Goal: Task Accomplishment & Management: Complete application form

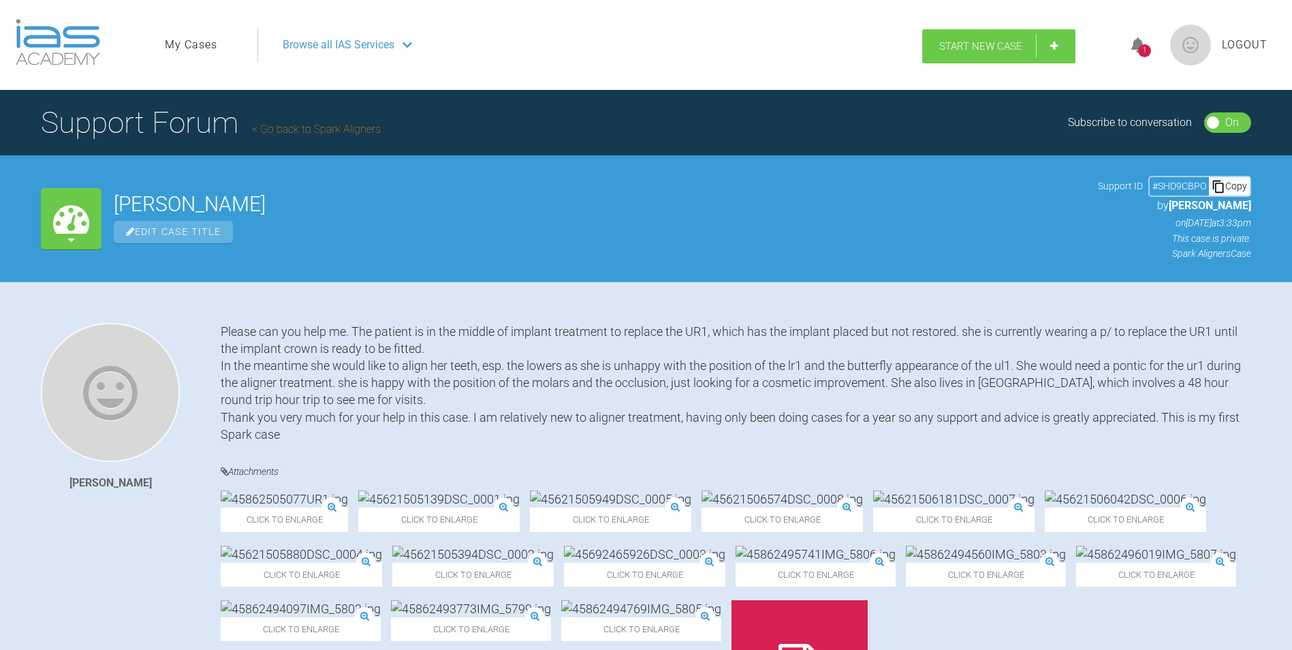
click at [949, 47] on span "Start New Case" at bounding box center [980, 46] width 83 height 12
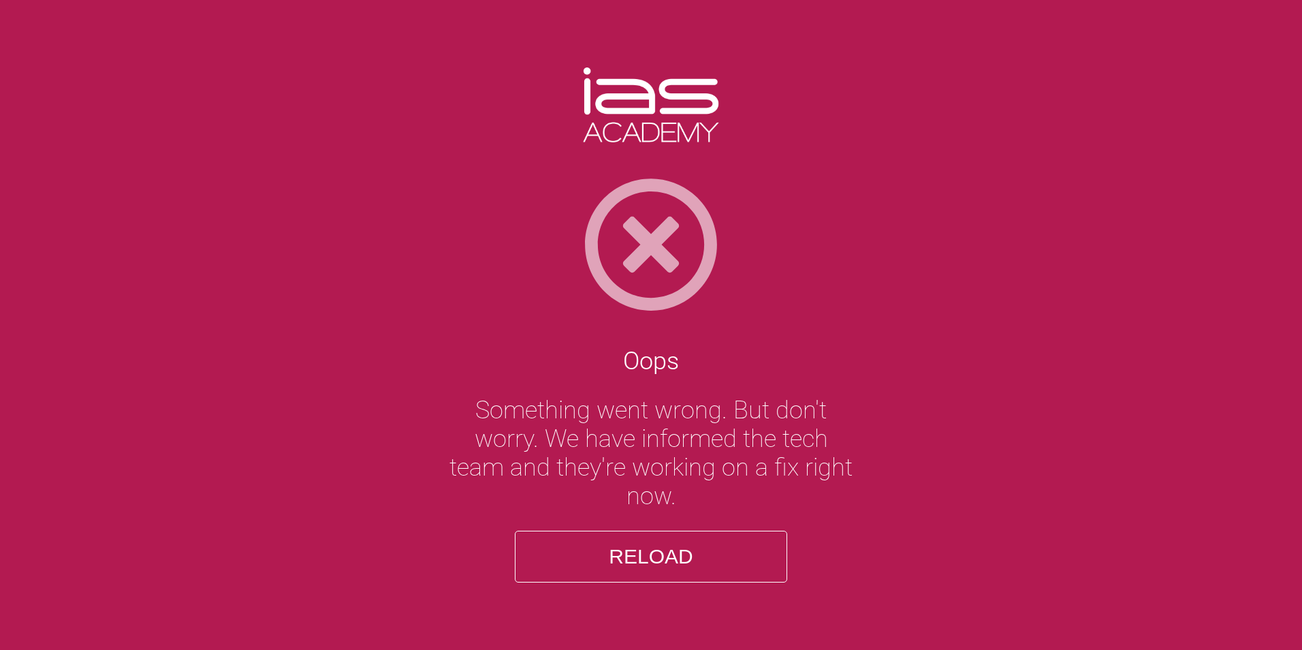
click at [618, 561] on button "Reload" at bounding box center [651, 557] width 272 height 52
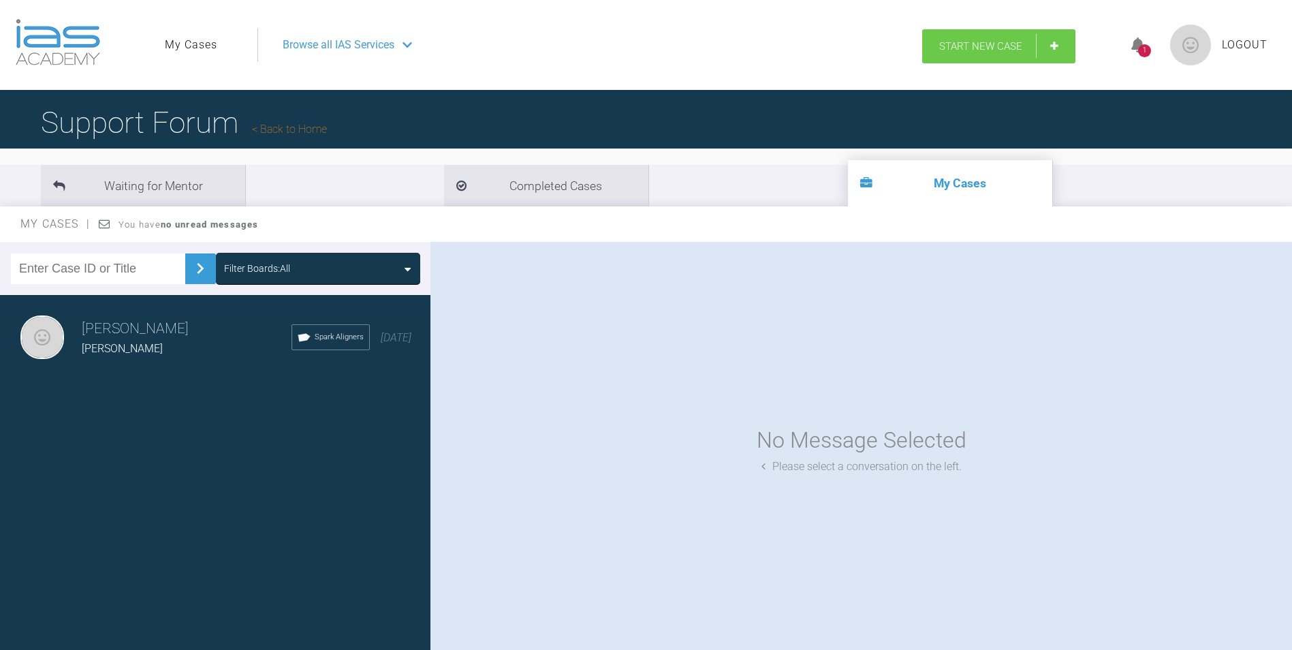
click at [965, 47] on span "Start New Case" at bounding box center [980, 46] width 83 height 12
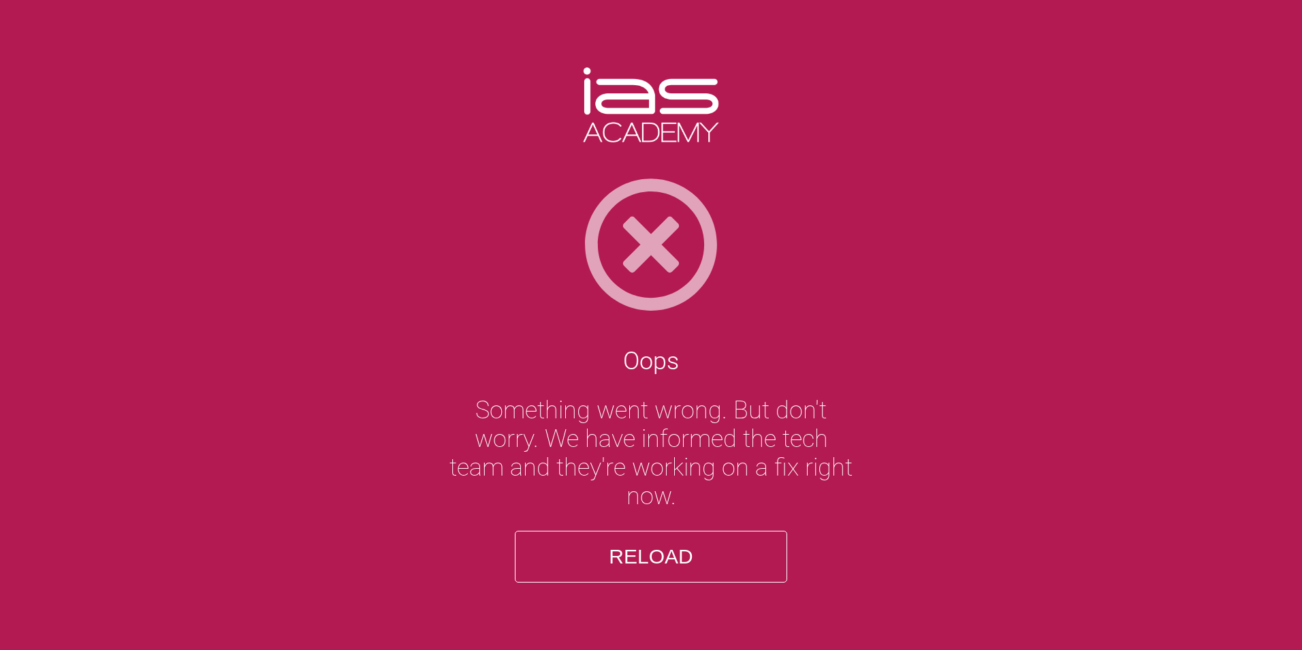
click at [656, 554] on button "Reload" at bounding box center [651, 557] width 272 height 52
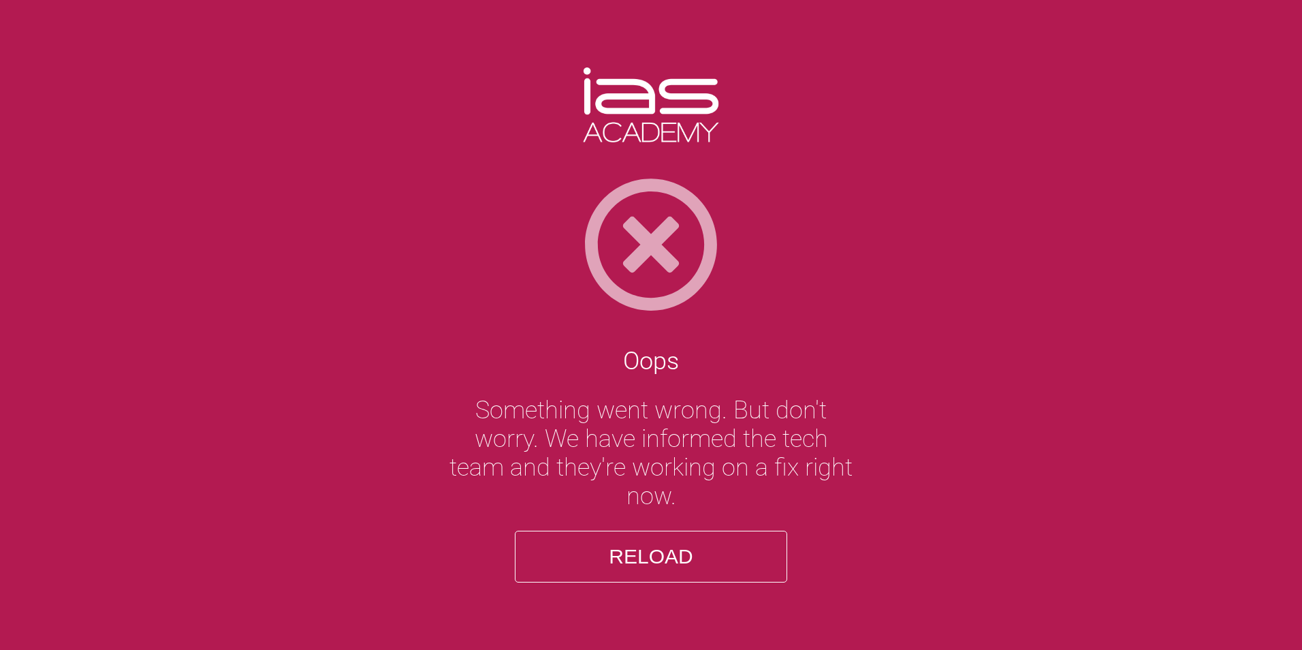
click at [656, 554] on button "Reload" at bounding box center [651, 557] width 272 height 52
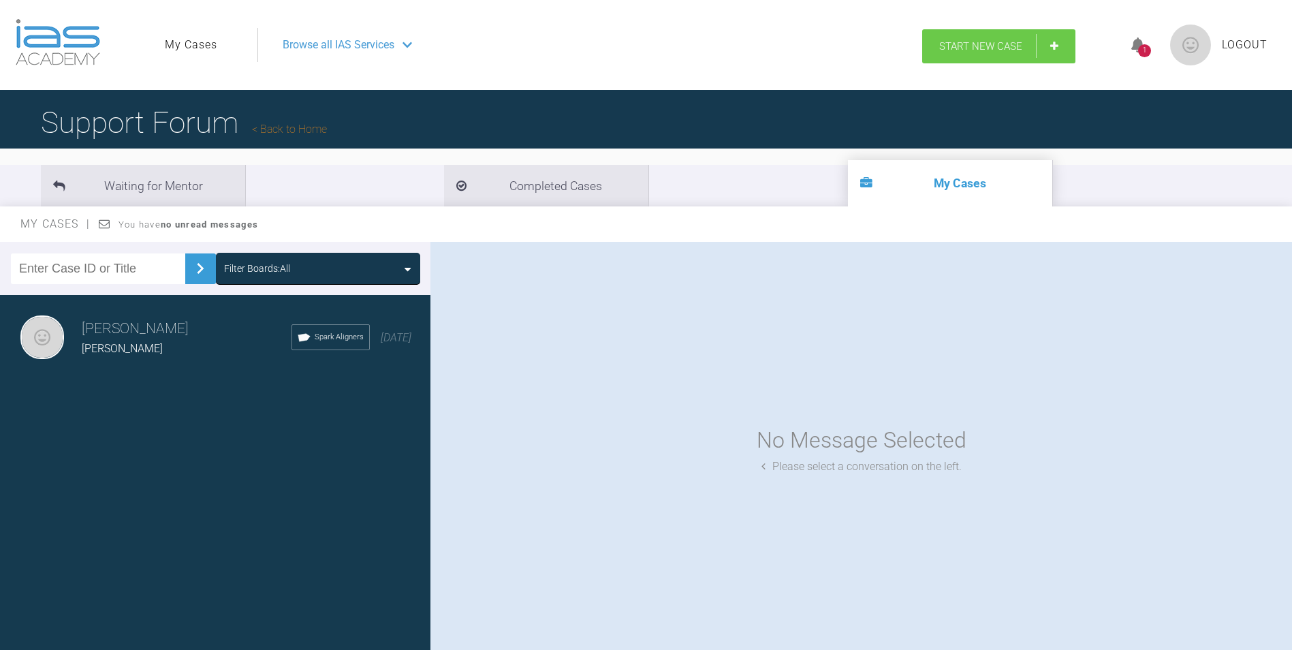
click at [975, 43] on span "Start New Case" at bounding box center [980, 46] width 83 height 12
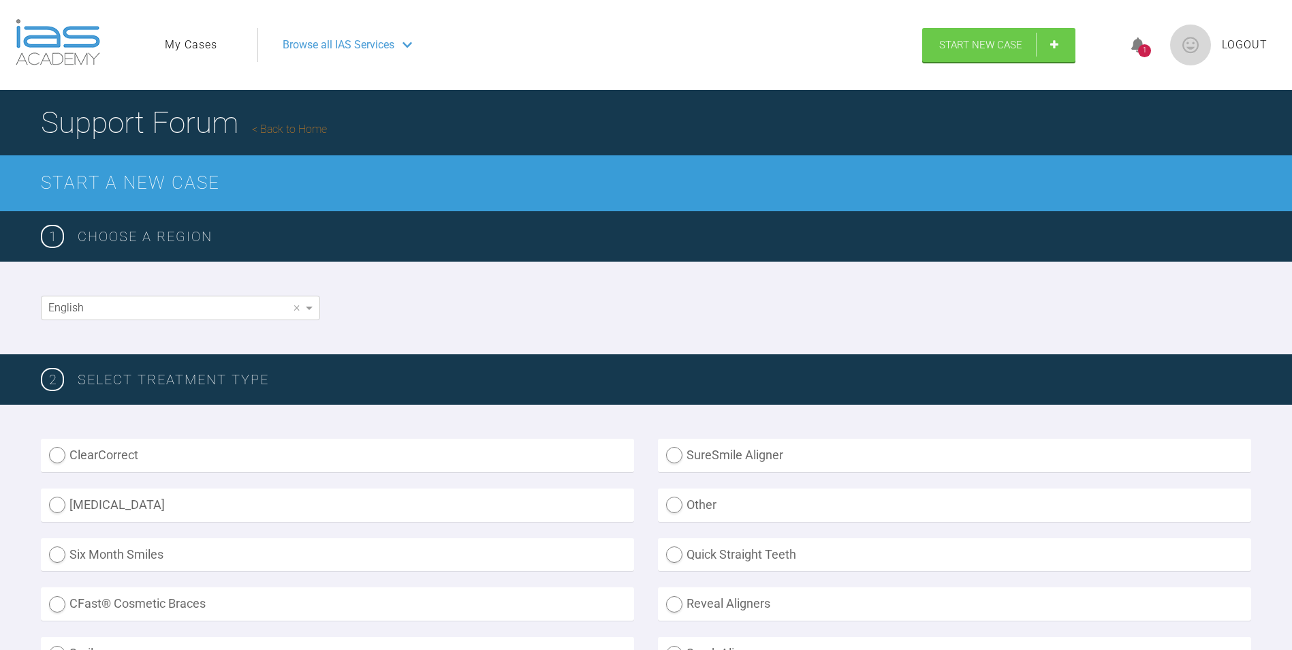
click at [155, 175] on h2 "Start a New Case" at bounding box center [646, 183] width 1210 height 29
click at [180, 236] on h3 "Choose a region" at bounding box center [664, 236] width 1173 height 22
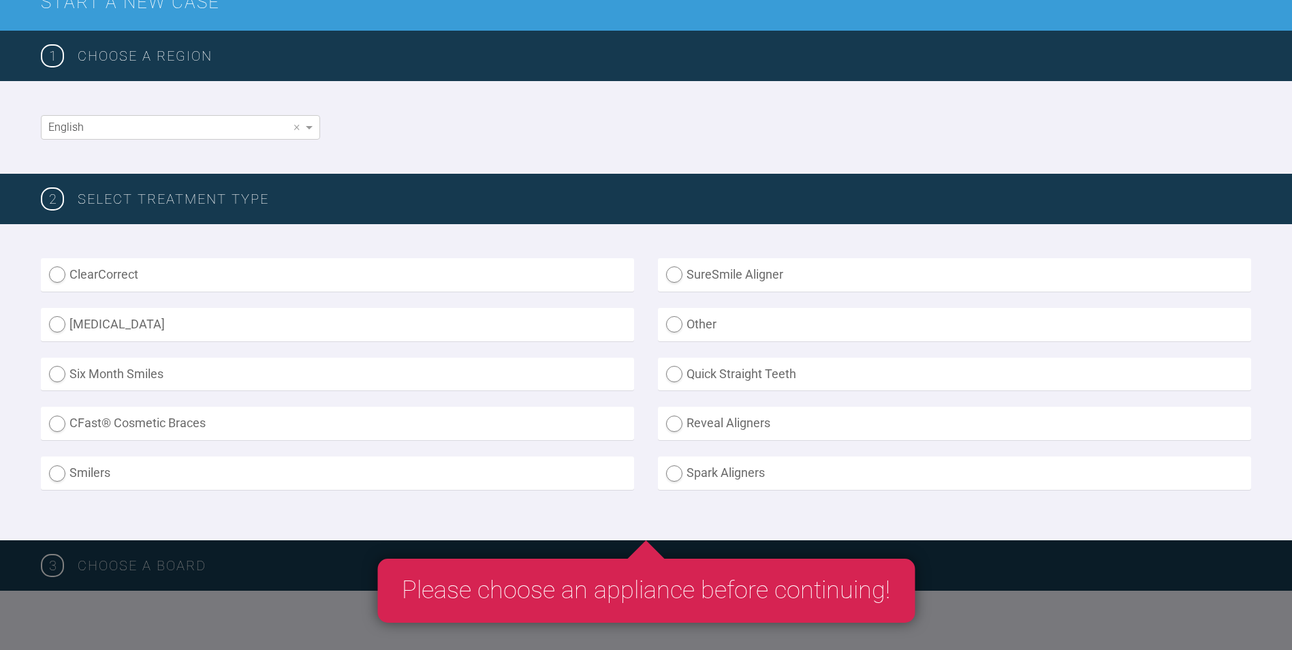
scroll to position [204, 0]
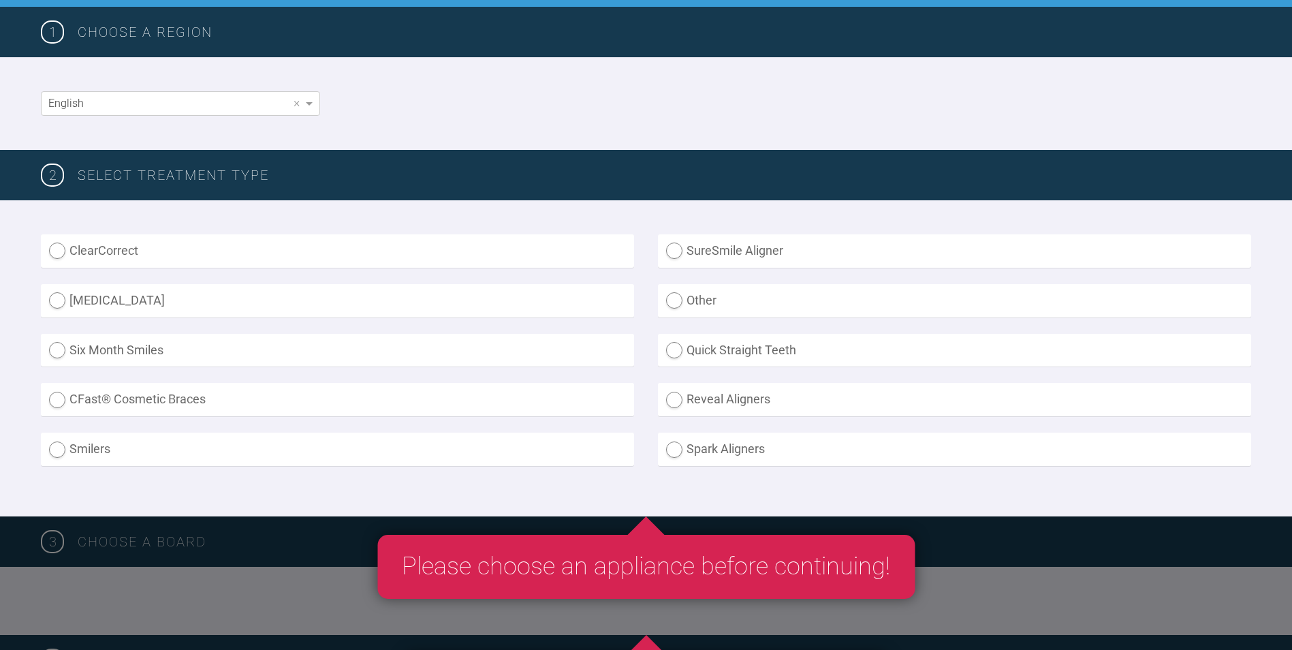
click at [675, 454] on label "Spark Aligners" at bounding box center [954, 448] width 593 height 33
radio Aligners "true"
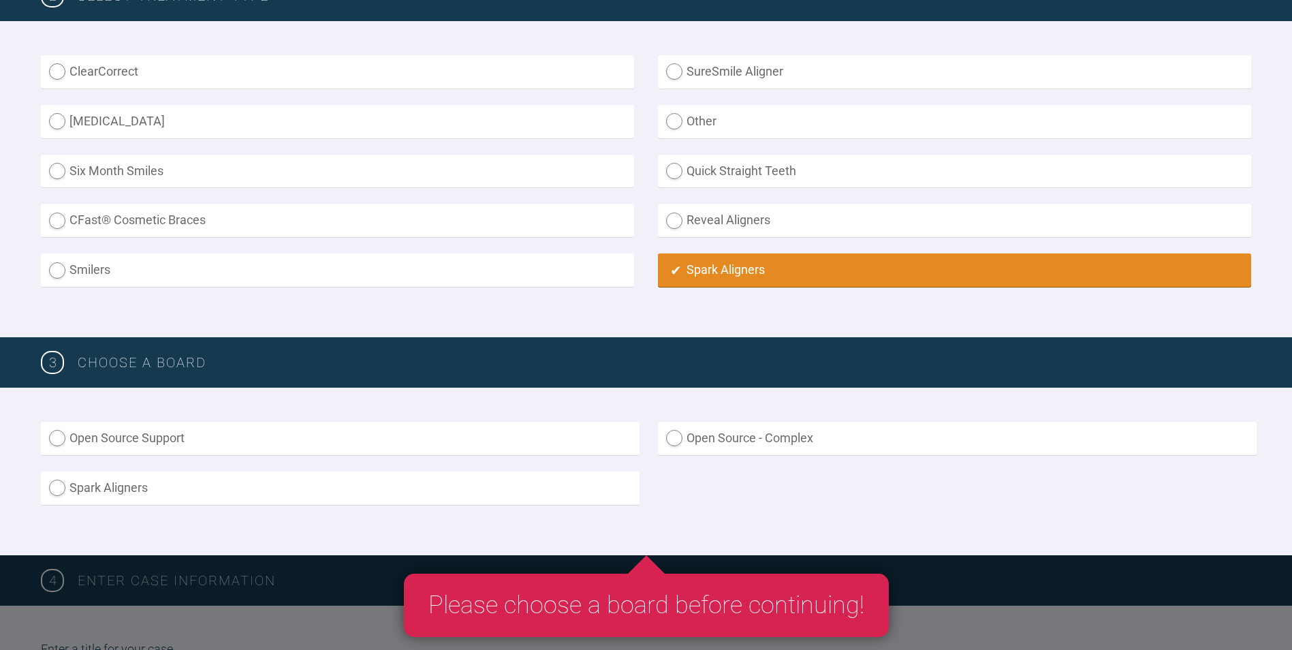
scroll to position [409, 0]
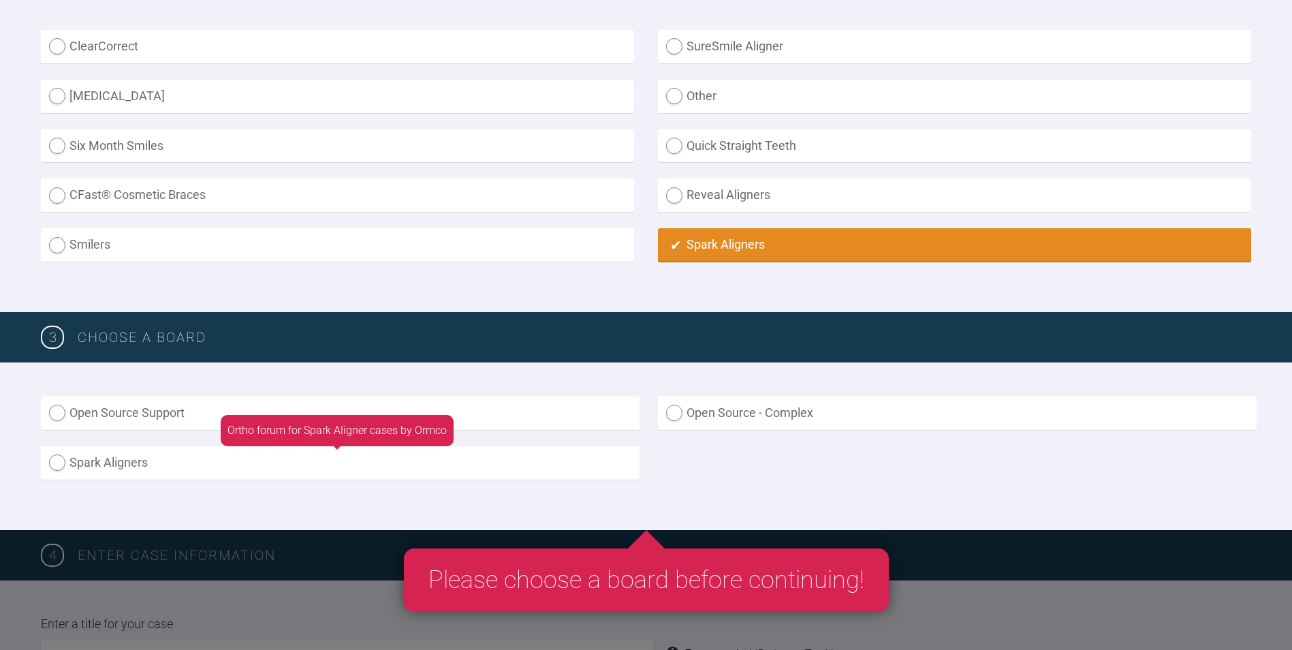
click at [65, 461] on label "Spark Aligners" at bounding box center [340, 462] width 599 height 33
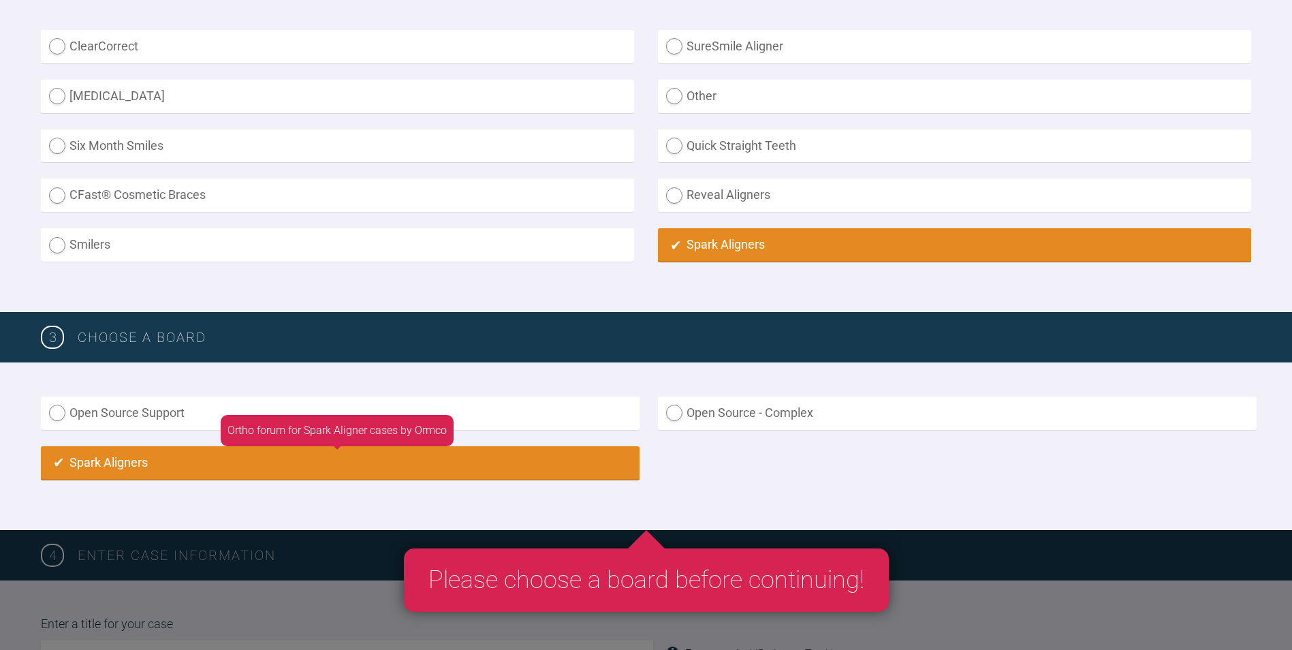
radio input "true"
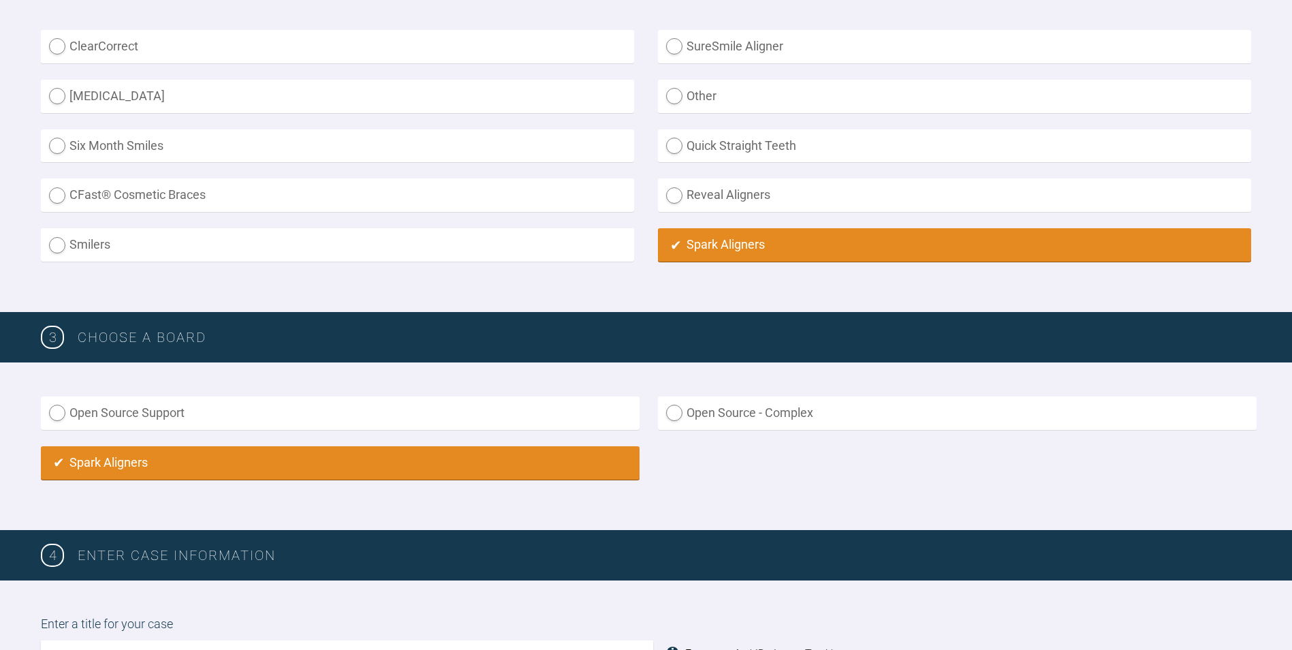
scroll to position [857, 0]
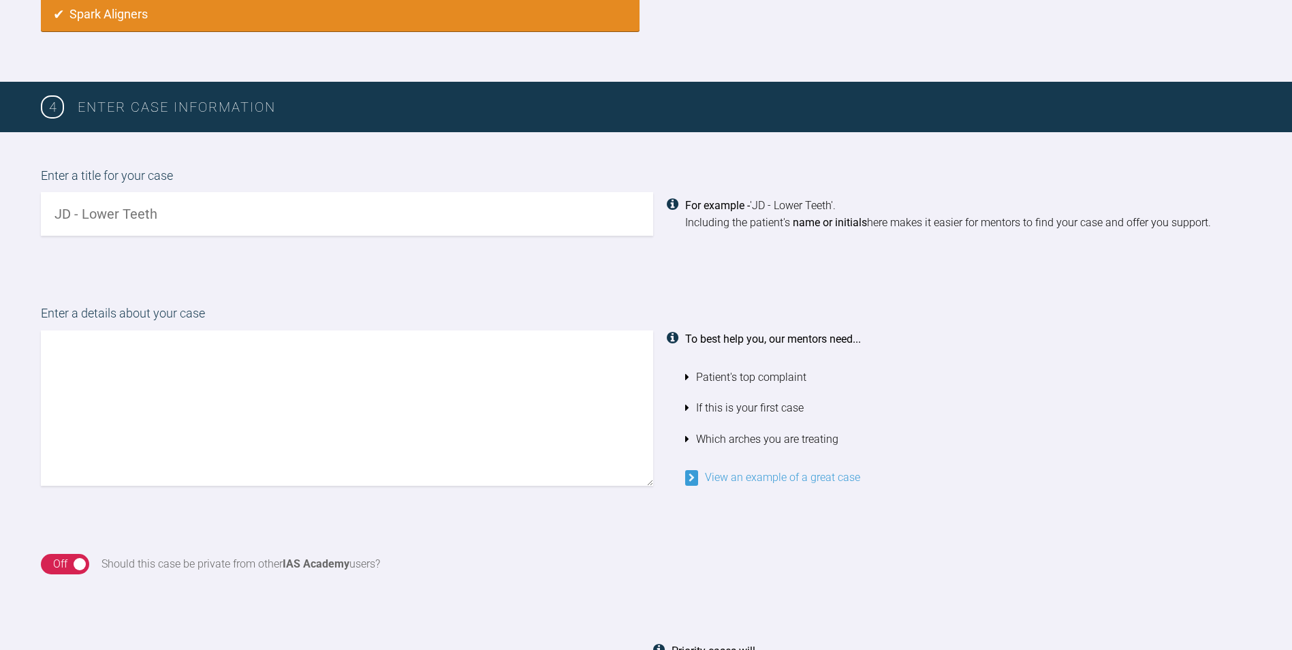
click at [133, 375] on textarea at bounding box center [347, 407] width 612 height 155
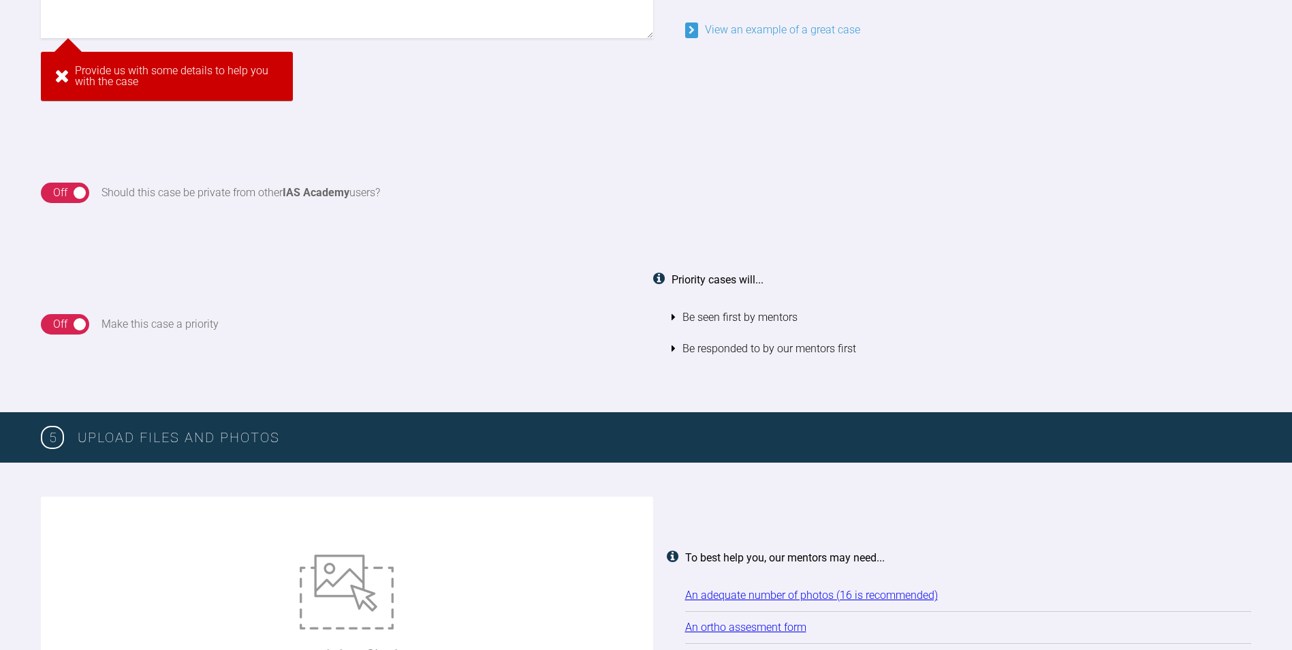
drag, startPoint x: 176, startPoint y: 210, endPoint x: 47, endPoint y: 210, distance: 129.4
click at [47, 210] on div "4 Enter case information Enter a title for your case For example - 'JD - Lower …" at bounding box center [646, 23] width 1292 height 778
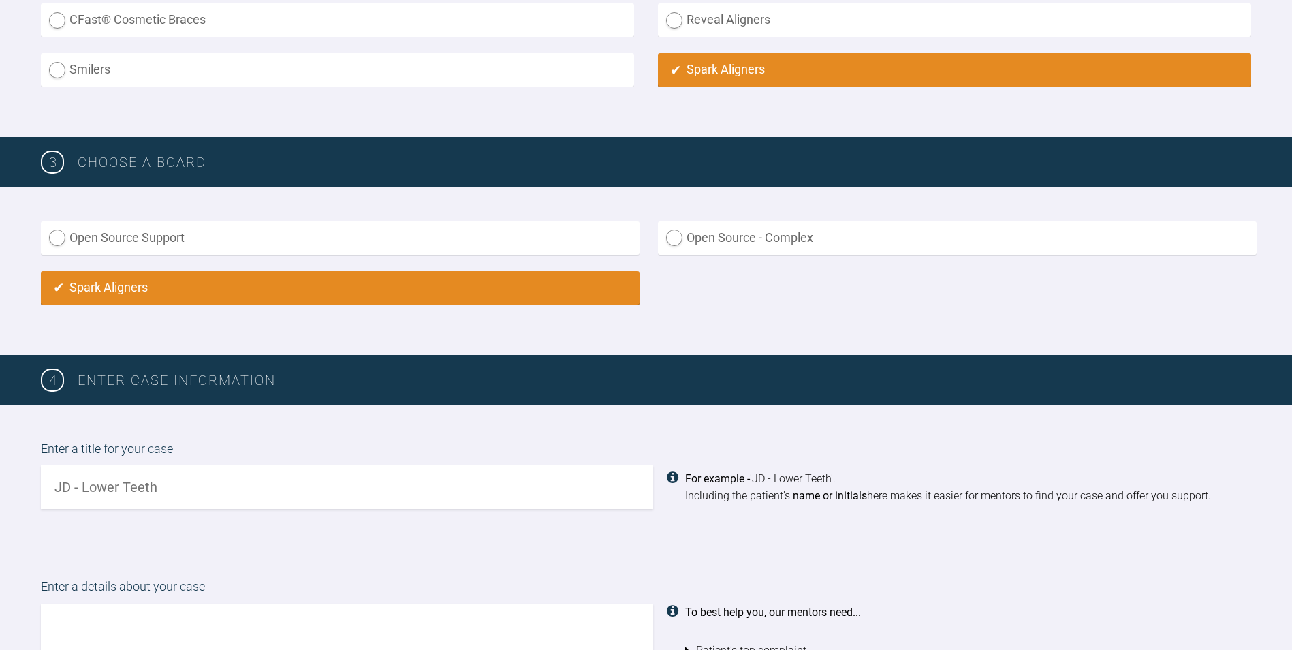
scroll to position [539, 0]
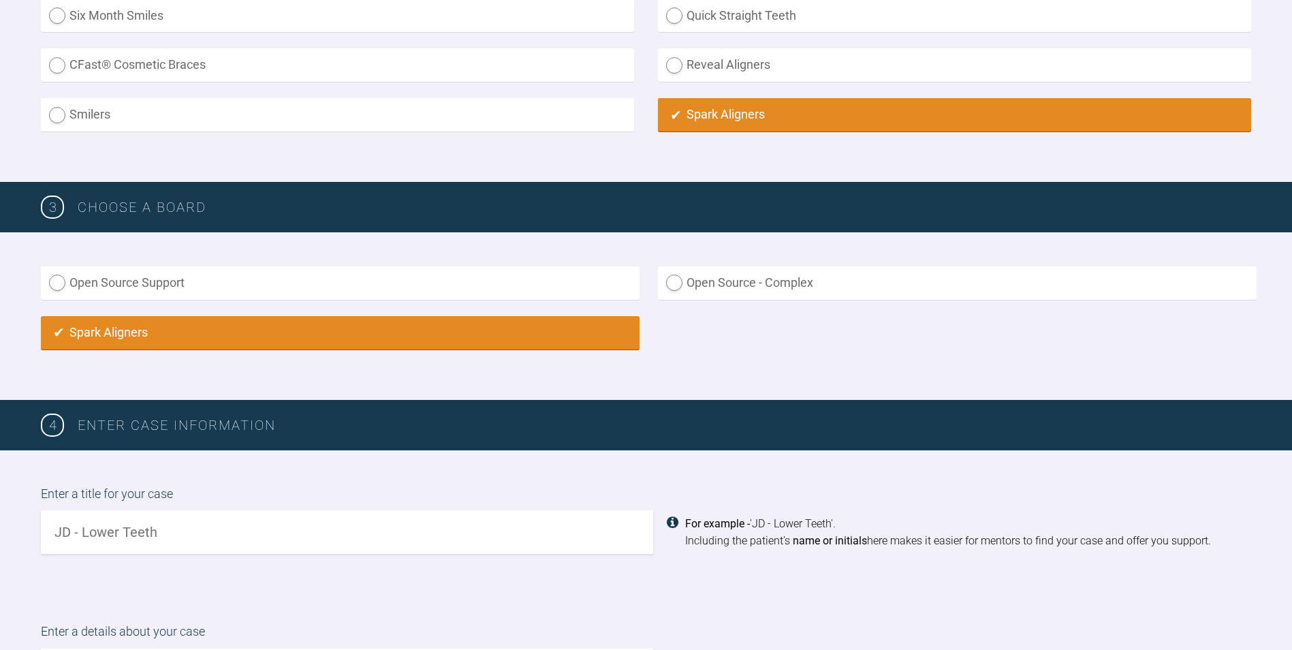
drag, startPoint x: 197, startPoint y: 541, endPoint x: 43, endPoint y: 519, distance: 155.5
click at [43, 519] on input "text" at bounding box center [347, 532] width 612 height 44
click at [222, 524] on input "text" at bounding box center [347, 532] width 612 height 44
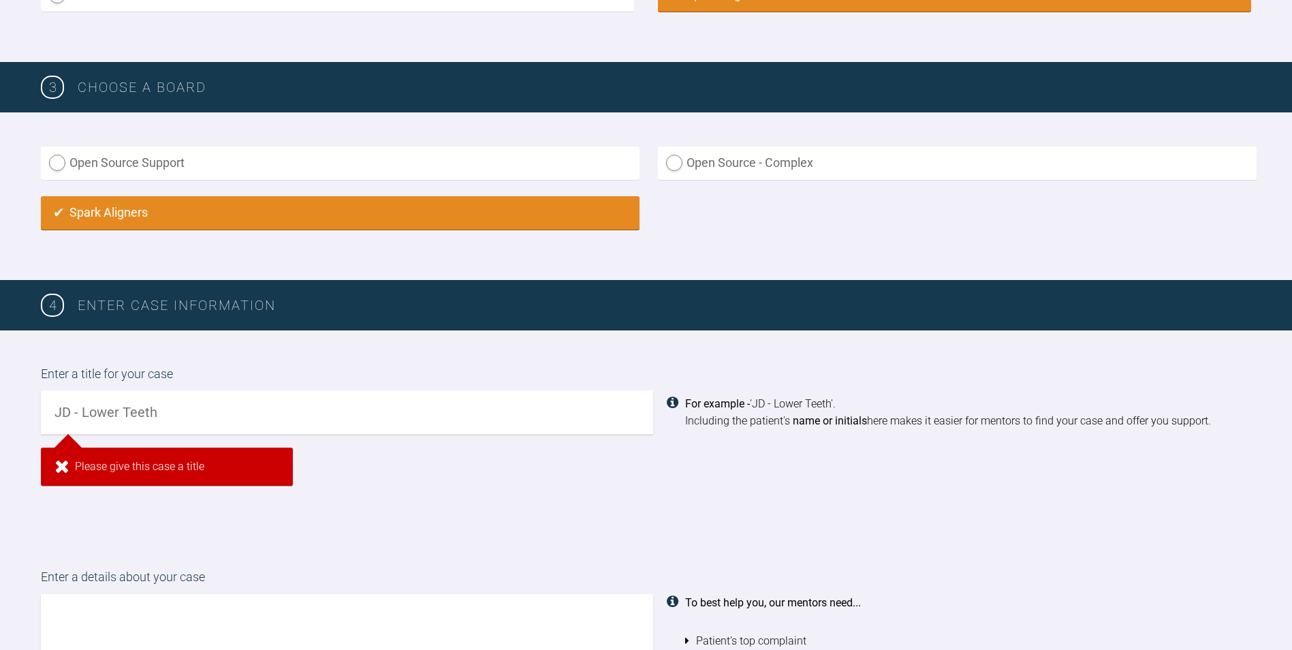
scroll to position [629, 0]
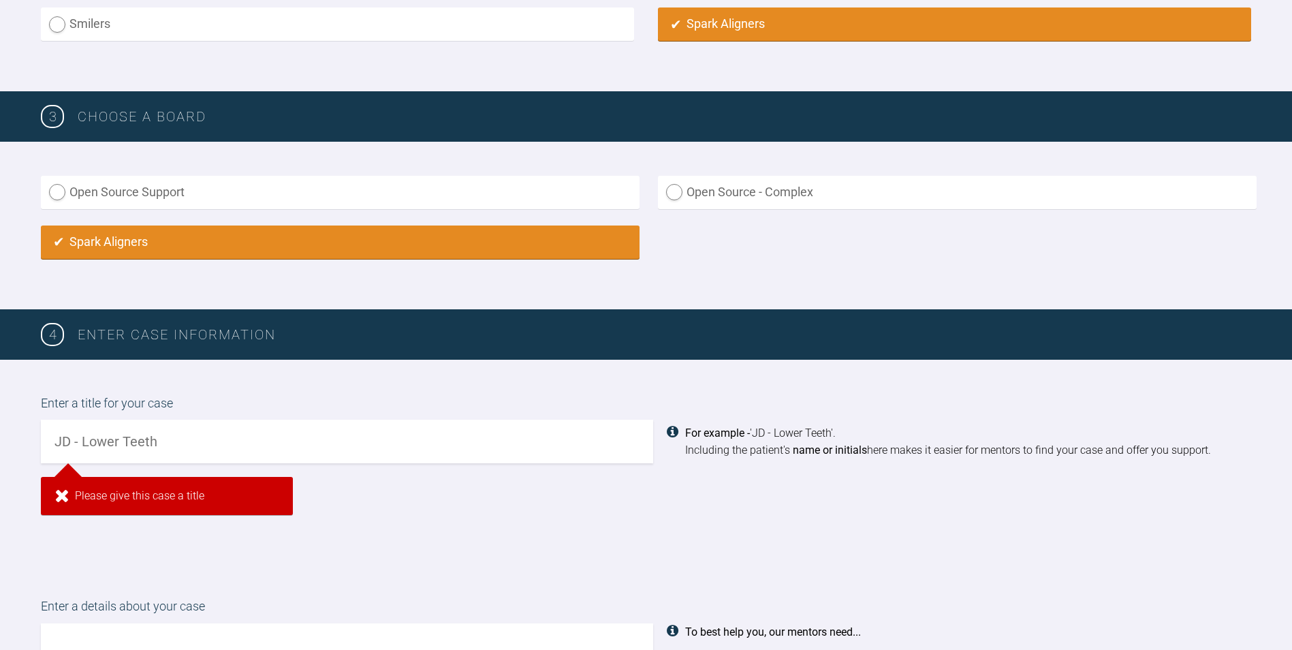
paste input "Charlotte,Ward"
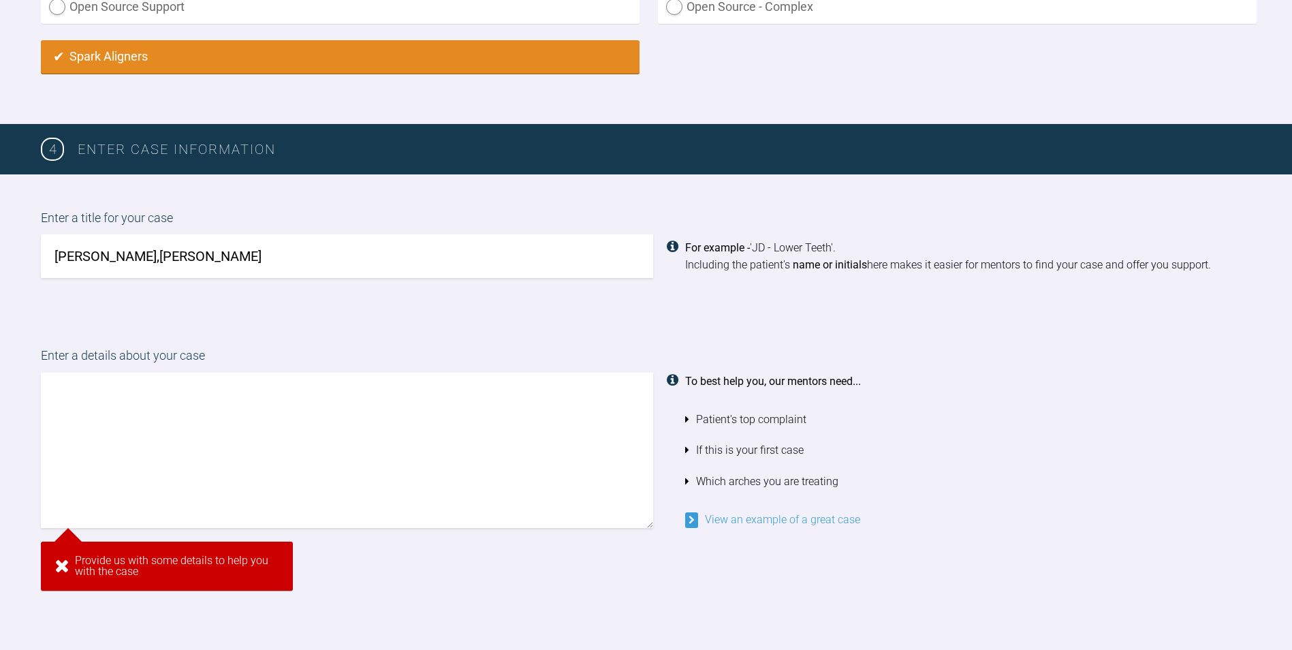
scroll to position [811, 0]
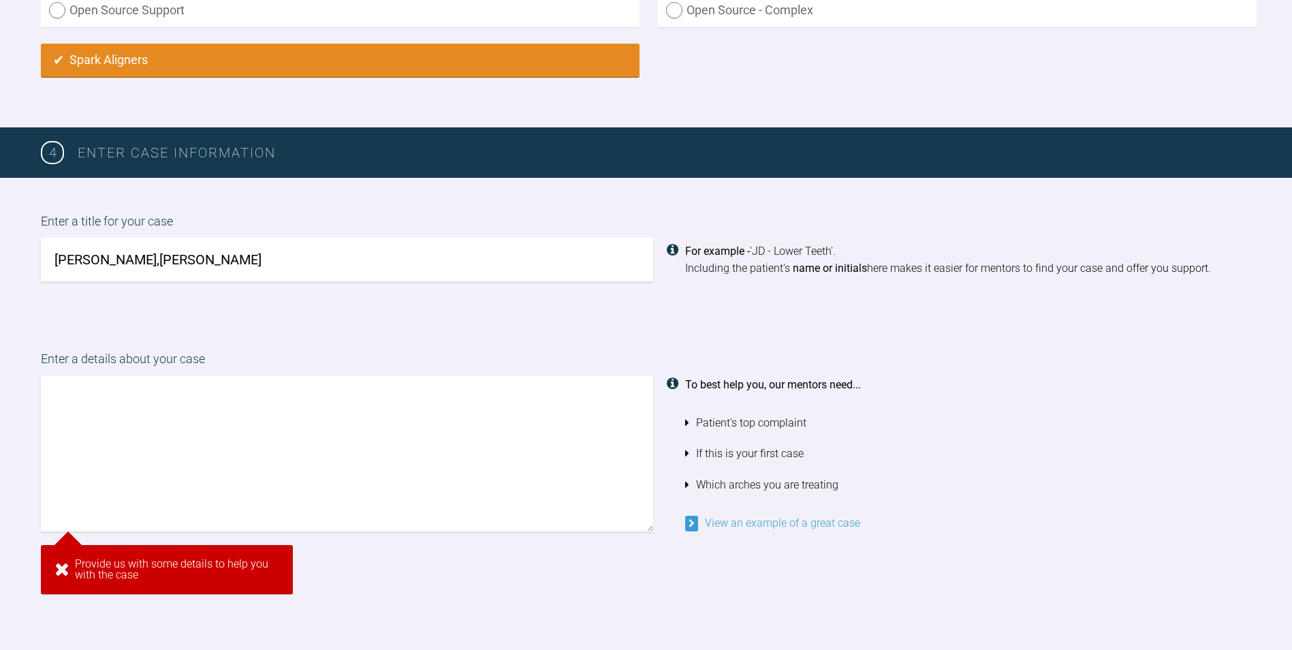
click at [114, 256] on input "Charlotte,Ward" at bounding box center [347, 260] width 612 height 44
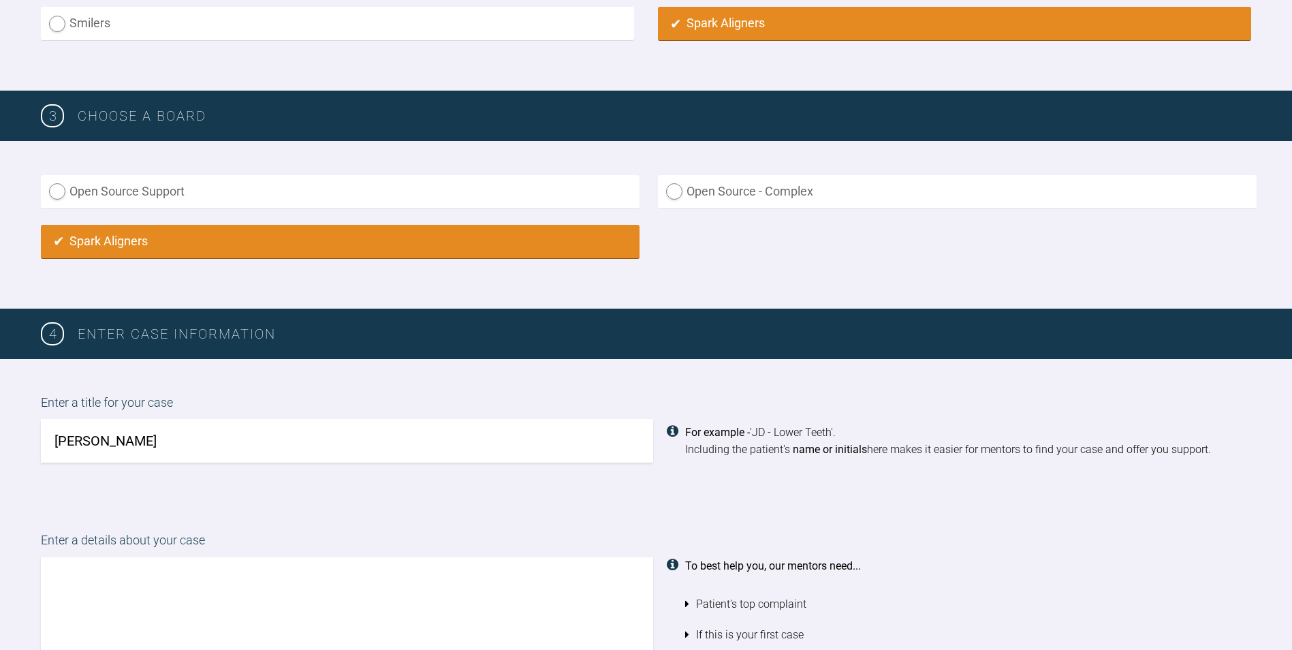
scroll to position [722, 0]
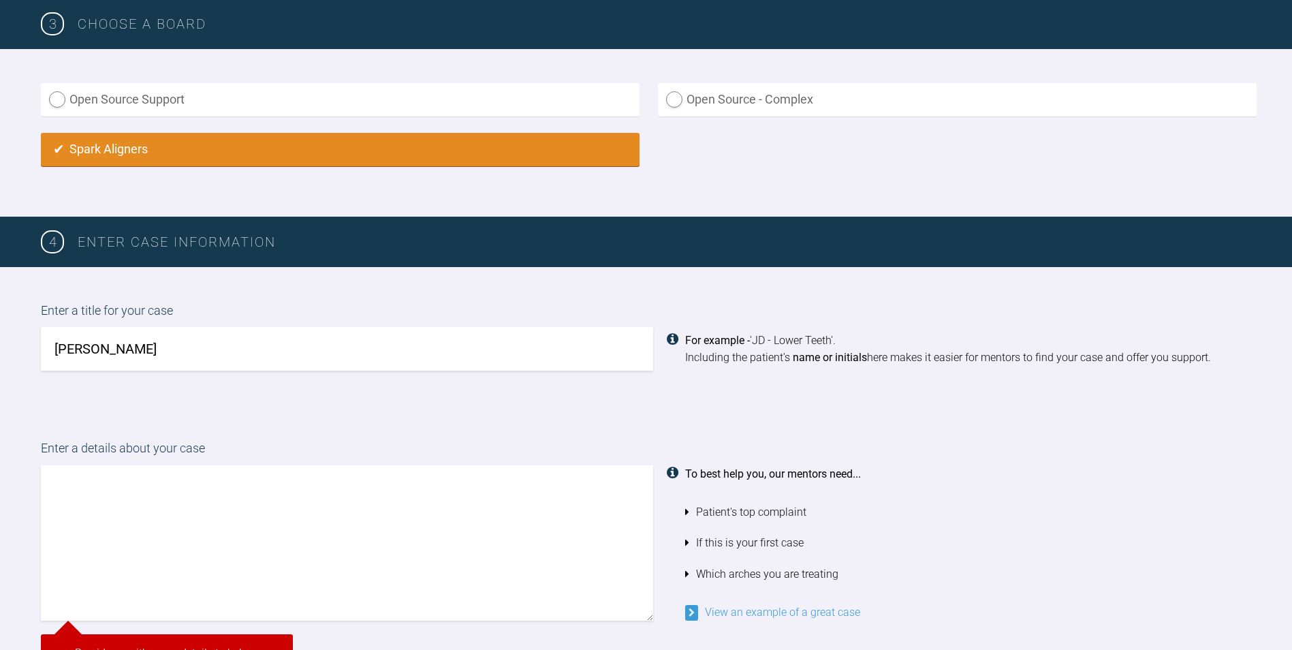
type input "Charlotte Ward"
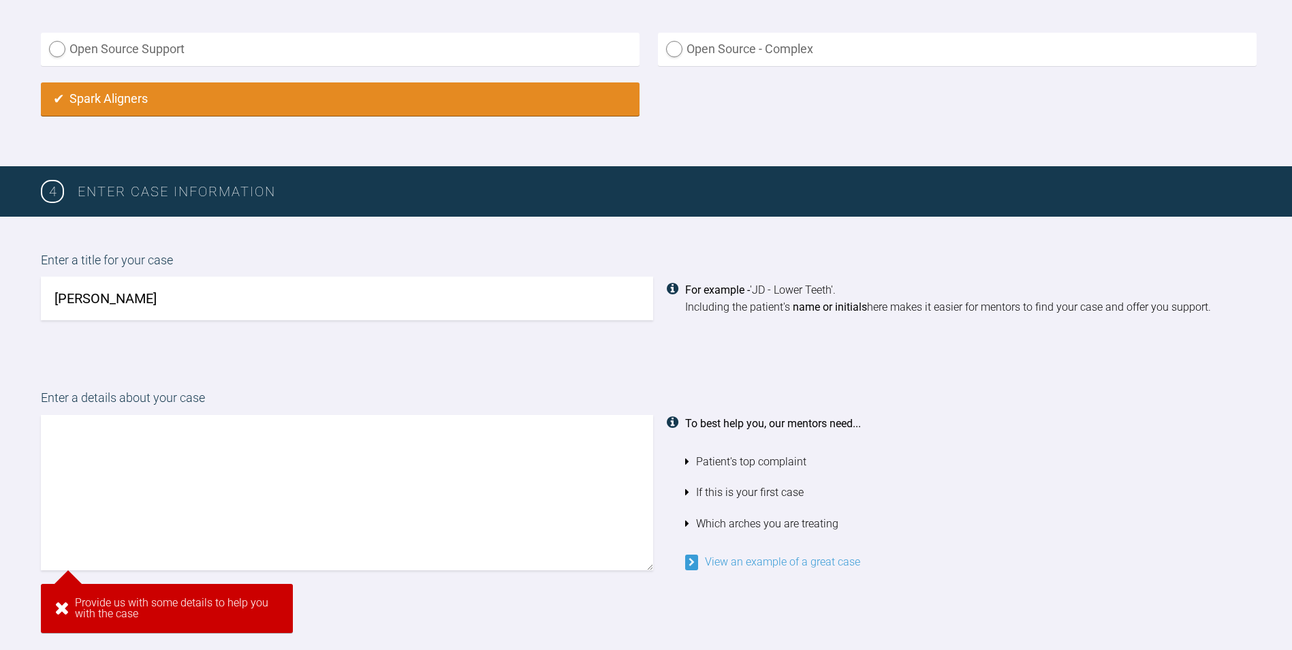
click at [198, 492] on textarea at bounding box center [347, 492] width 612 height 155
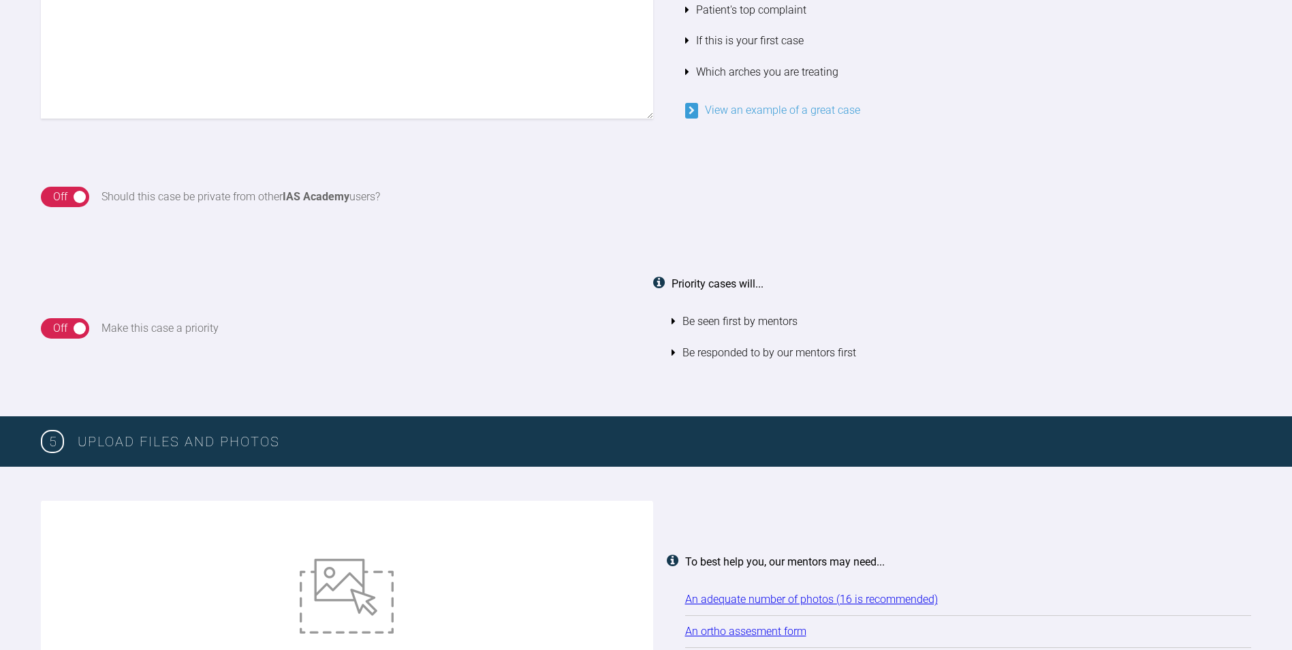
scroll to position [1201, 0]
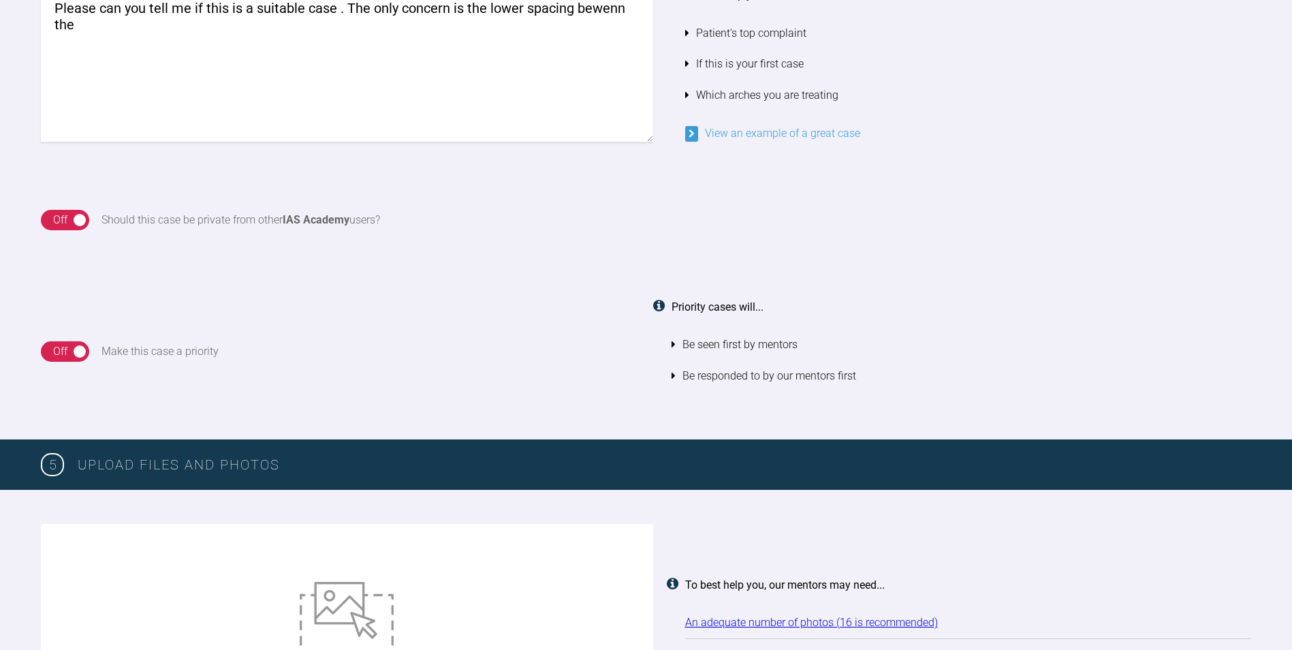
click at [616, 7] on textarea "Please can you tell me if this is a suitable case . The only concern is the low…" at bounding box center [347, 63] width 612 height 155
click at [464, 44] on textarea "Please can you tell me if this is a suitable case . The only concern is the low…" at bounding box center [347, 63] width 612 height 155
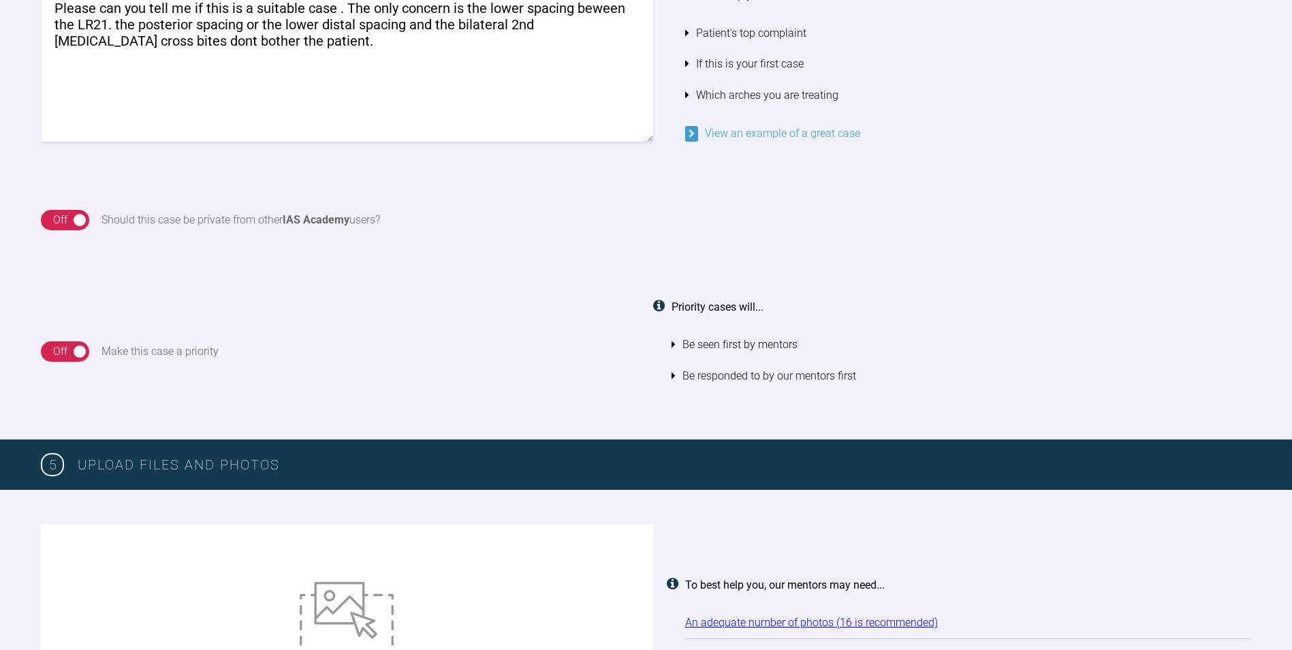
click at [53, 216] on div "Off" at bounding box center [60, 220] width 14 height 18
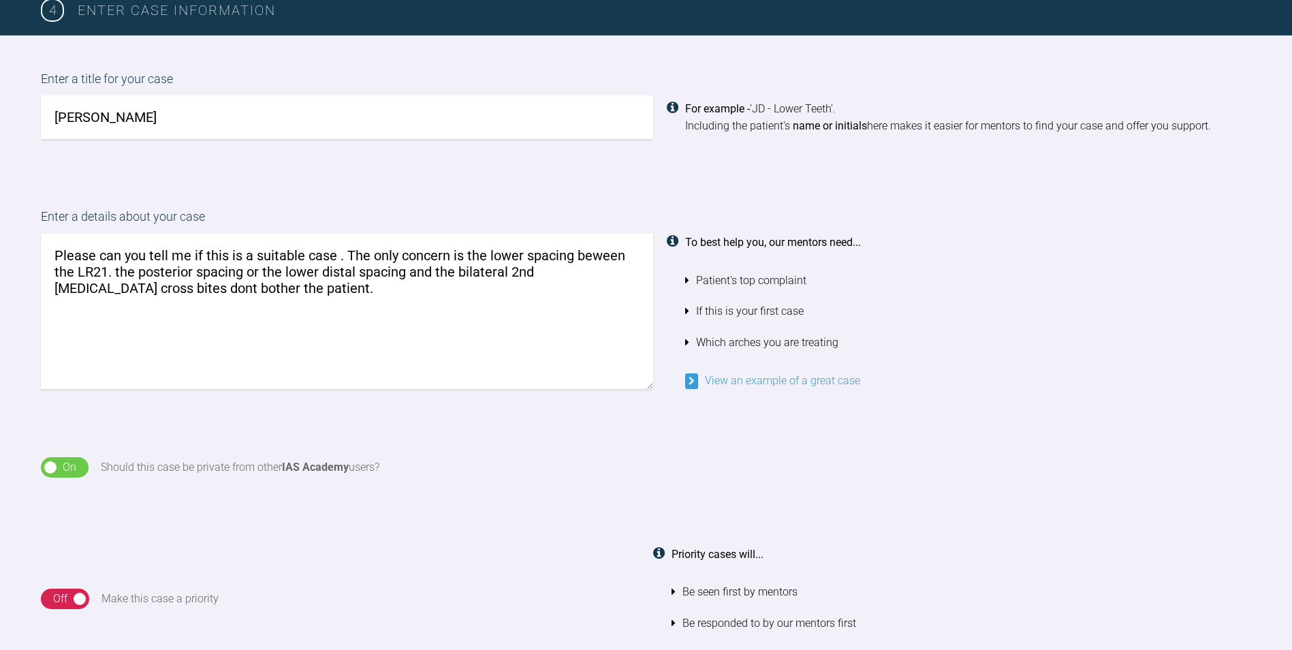
scroll to position [860, 0]
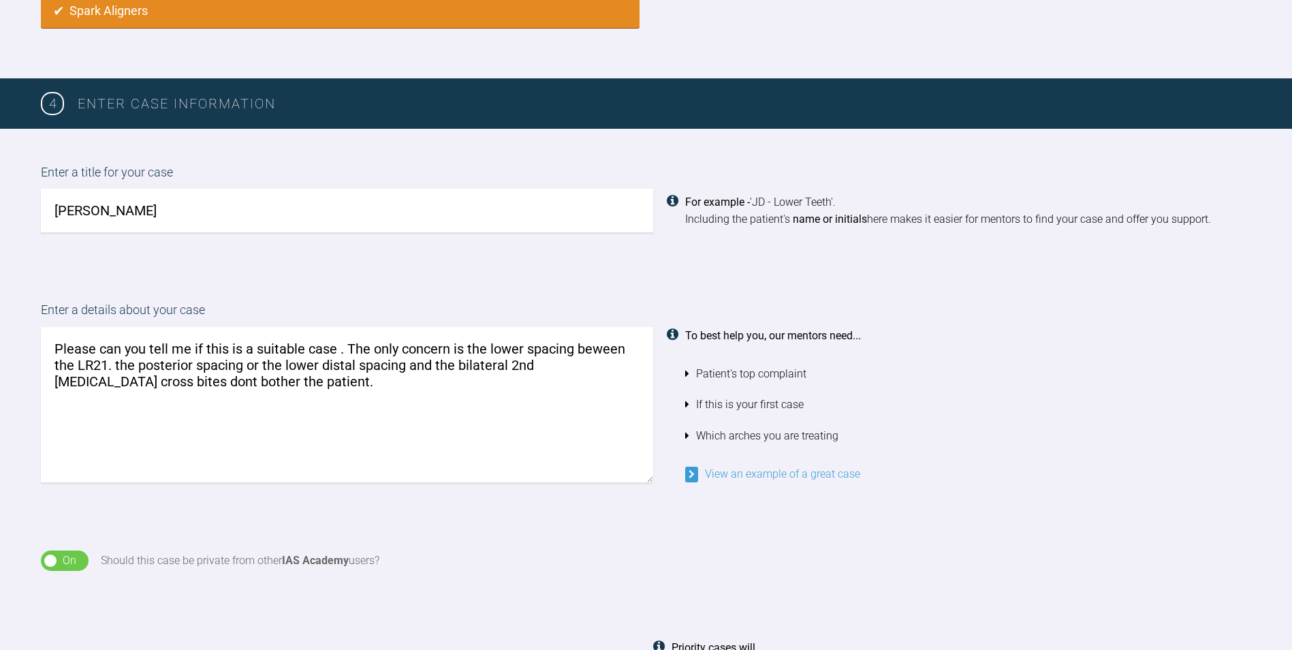
click at [55, 345] on textarea "Please can you tell me if this is a suitable case . The only concern is the low…" at bounding box center [347, 404] width 612 height 155
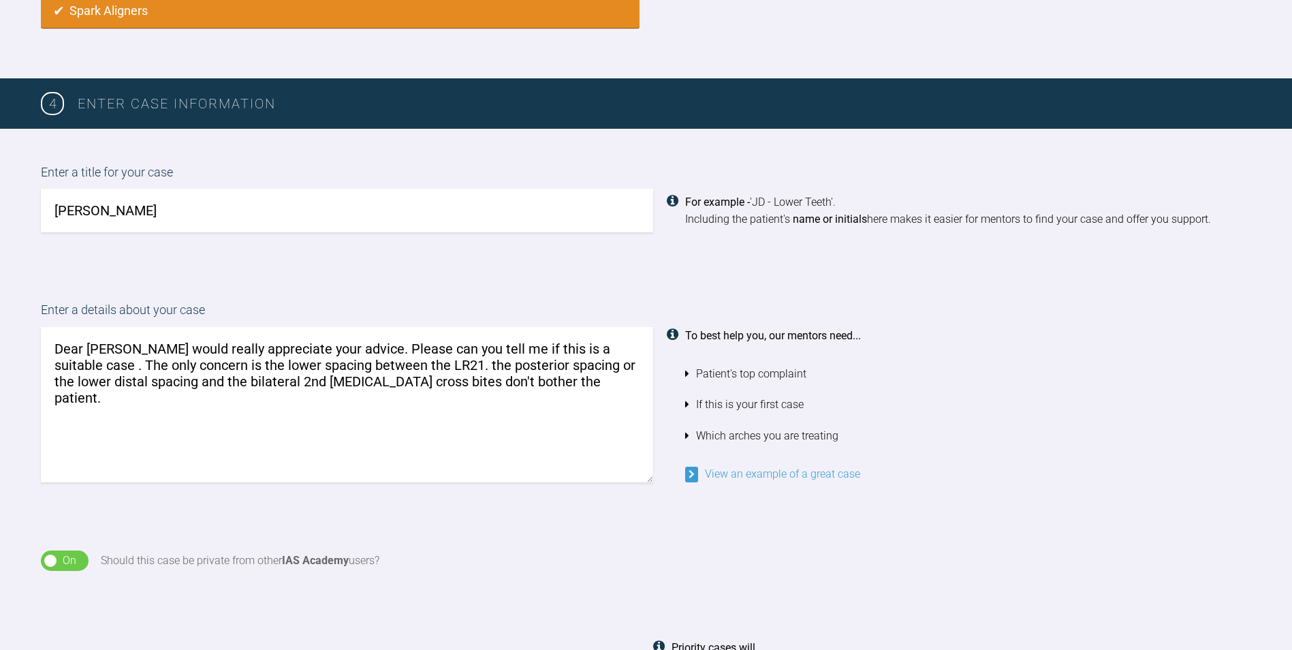
click at [475, 397] on textarea "Dear Geoff I would really appreciate your advice. Please can you tell me if thi…" at bounding box center [347, 404] width 612 height 155
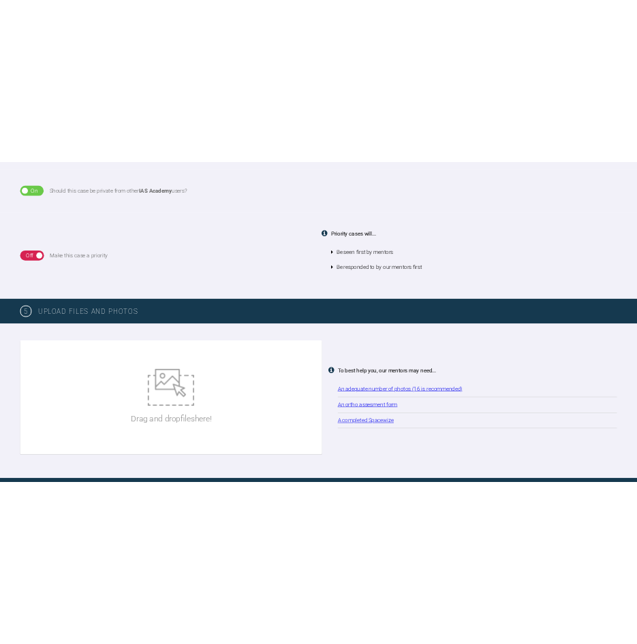
scroll to position [1405, 0]
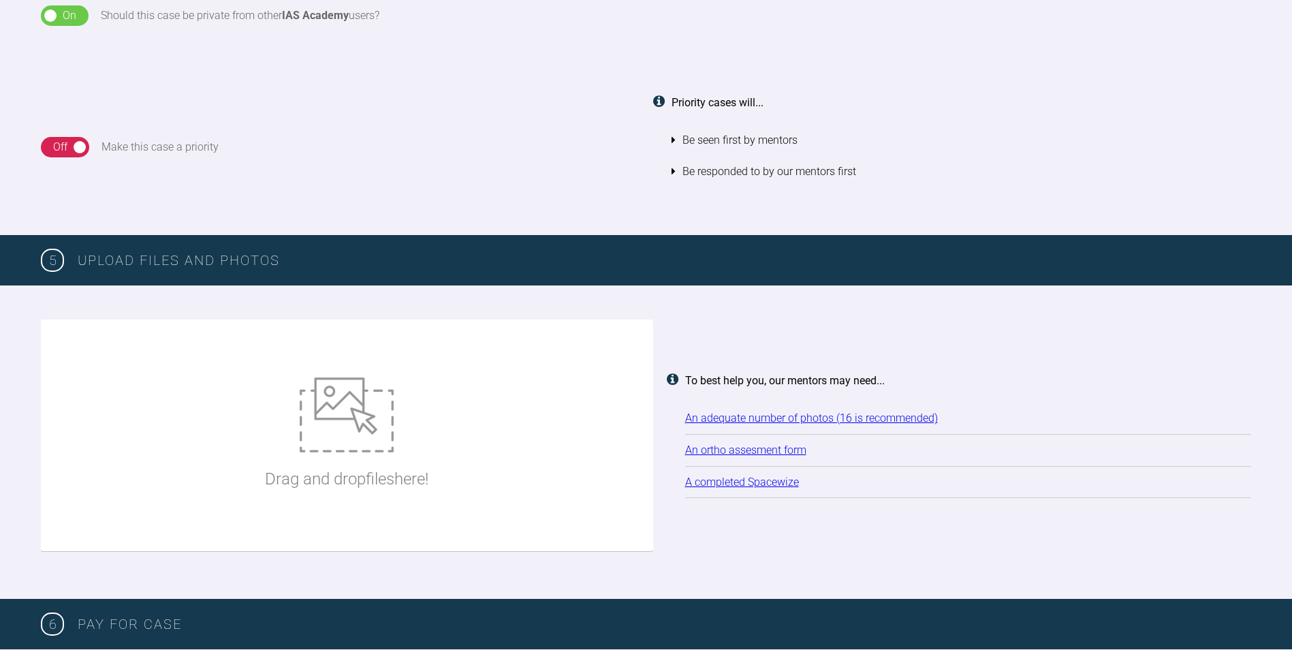
type textarea "Dear Geoff I would really appreciate your advice. Please can you tell me if thi…"
click at [348, 416] on img at bounding box center [347, 414] width 94 height 75
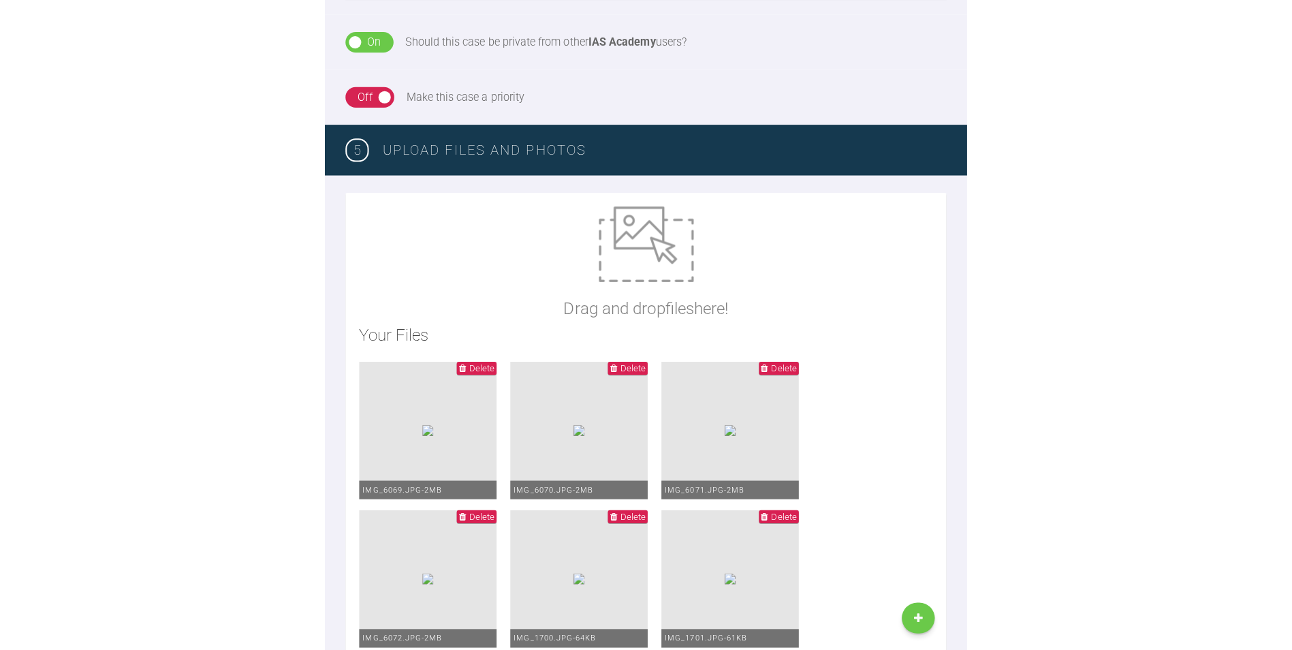
scroll to position [1133, 0]
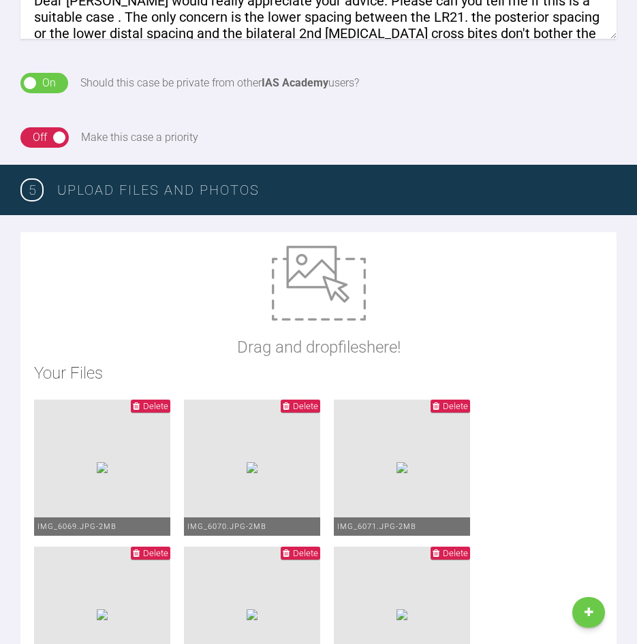
click at [330, 317] on img at bounding box center [319, 283] width 94 height 75
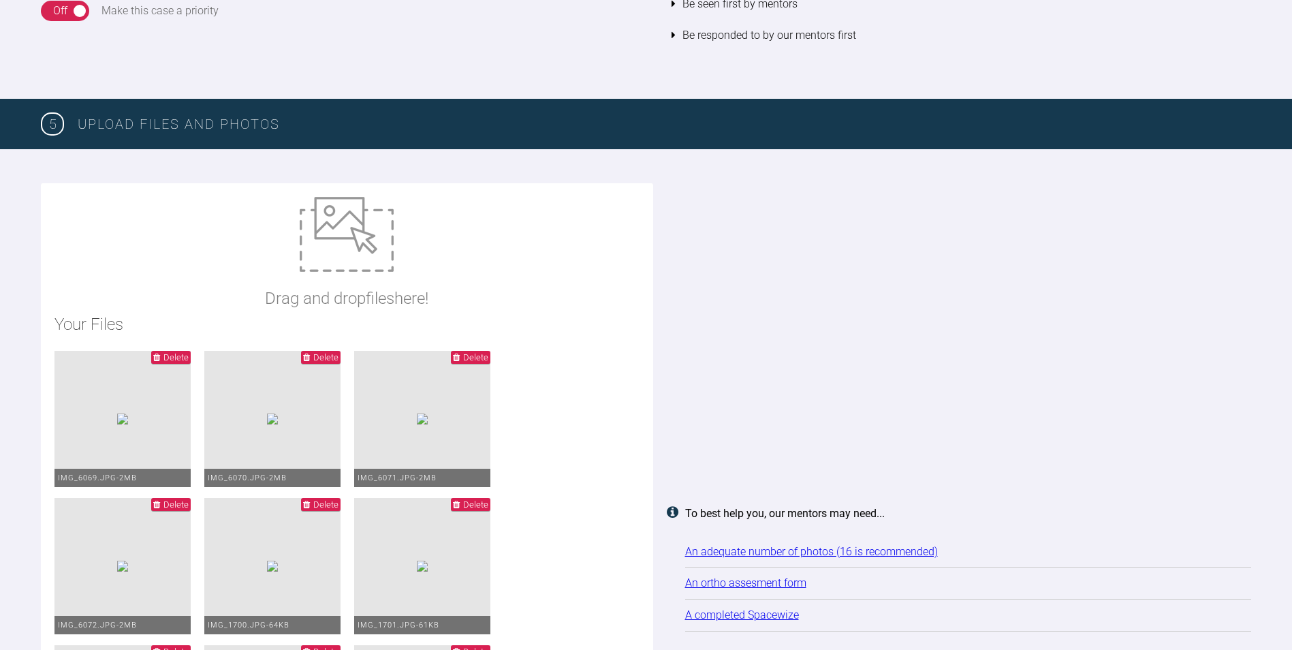
scroll to position [1677, 0]
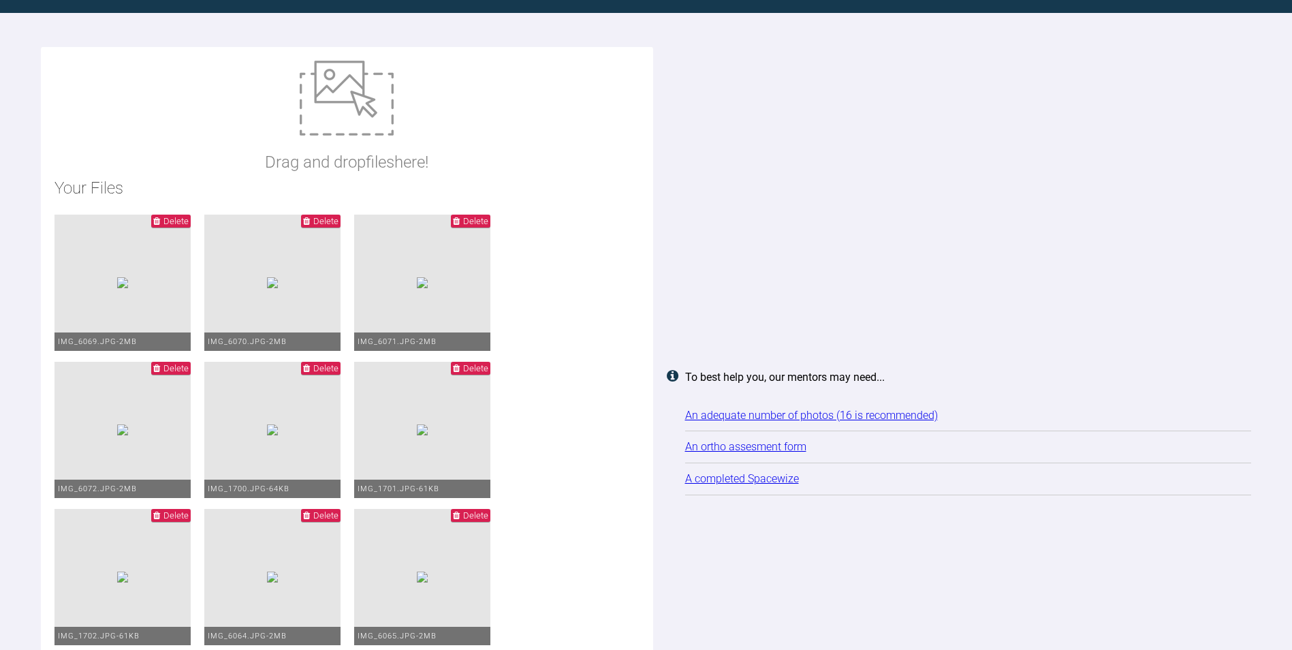
click at [371, 129] on img at bounding box center [347, 98] width 94 height 75
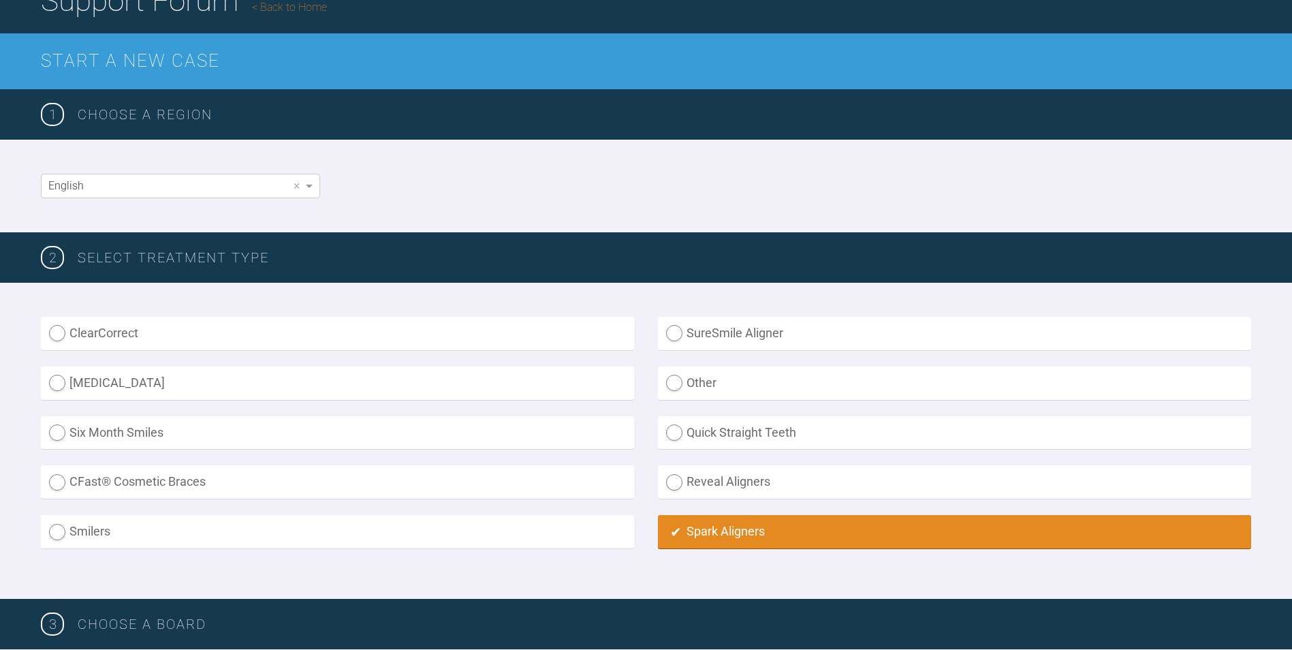
scroll to position [0, 0]
